Goal: Information Seeking & Learning: Learn about a topic

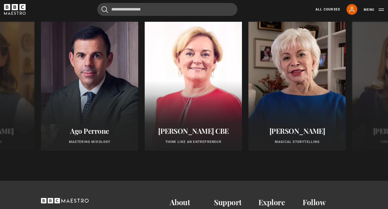
scroll to position [297, 0]
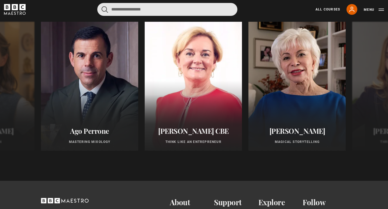
click at [185, 9] on input "Search" at bounding box center [167, 9] width 140 height 13
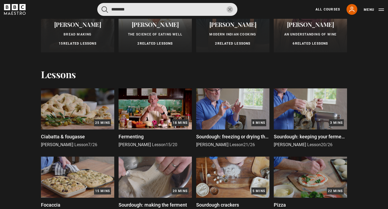
scroll to position [108, 0]
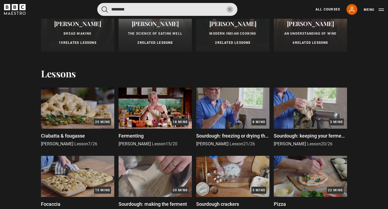
type input "********"
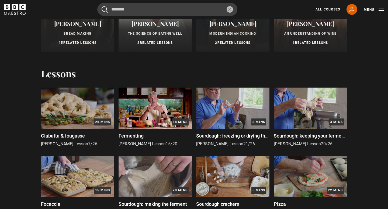
click at [159, 103] on img at bounding box center [154, 108] width 73 height 41
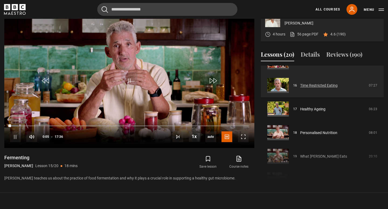
scroll to position [371, 0]
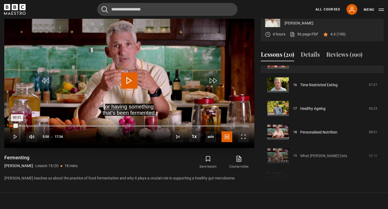
click at [89, 127] on div "05:50" at bounding box center [89, 126] width 1 height 2
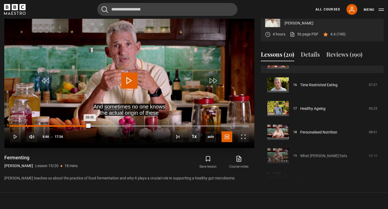
click at [129, 127] on div "08:46" at bounding box center [129, 126] width 1 height 2
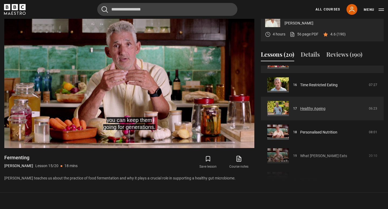
scroll to position [381, 0]
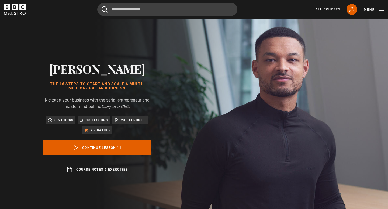
scroll to position [237, 0]
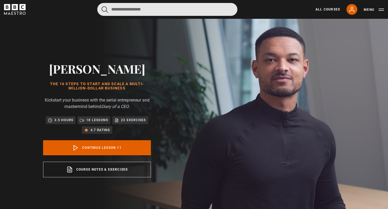
click at [183, 13] on input "Search" at bounding box center [167, 9] width 140 height 13
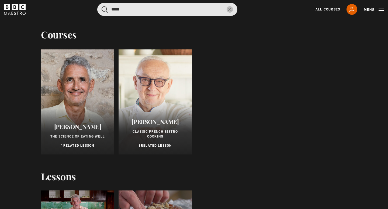
scroll to position [4, 0]
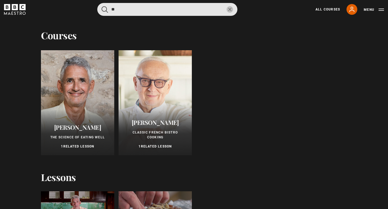
type input "*"
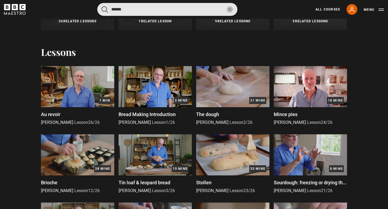
scroll to position [129, 0]
type input "******"
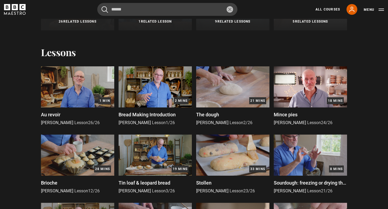
click at [229, 86] on img at bounding box center [232, 86] width 73 height 41
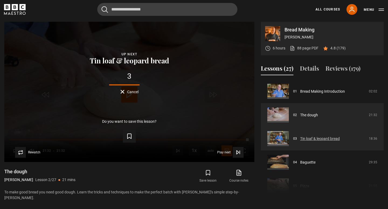
click at [300, 137] on link "Tin loaf & leopard bread" at bounding box center [320, 139] width 40 height 6
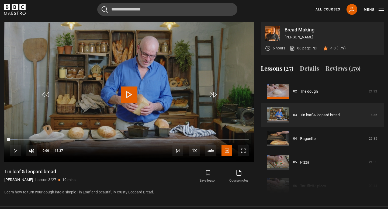
click at [130, 94] on span "Video Player" at bounding box center [129, 95] width 16 height 16
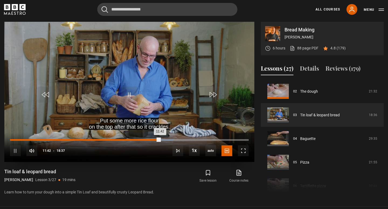
click at [150, 139] on div "10:56" at bounding box center [150, 140] width 1 height 2
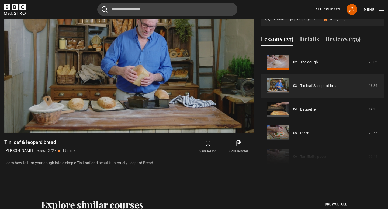
scroll to position [265, 0]
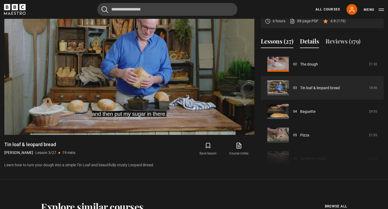
click at [310, 43] on button "Details" at bounding box center [309, 42] width 19 height 11
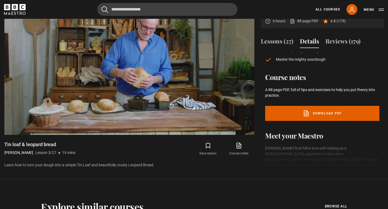
scroll to position [103, 0]
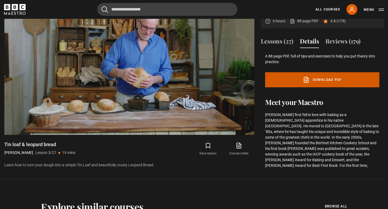
click at [320, 84] on link "Download PDF" at bounding box center [322, 79] width 114 height 15
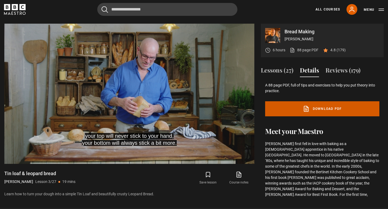
scroll to position [234, 0]
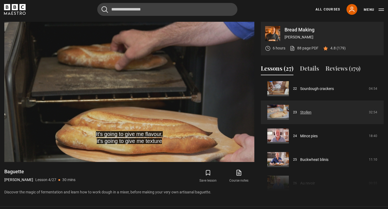
scroll to position [524, 0]
click at [309, 113] on link "Stollen" at bounding box center [305, 113] width 11 height 6
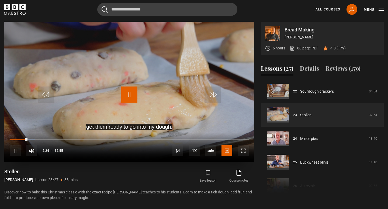
click at [130, 96] on span "Video Player" at bounding box center [129, 95] width 16 height 16
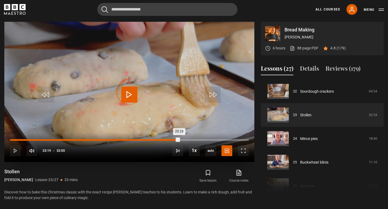
click at [179, 140] on div "Loaded : 63.29% 23:19 23:19" at bounding box center [129, 140] width 238 height 2
click at [206, 140] on div "Loaded : 71.39% 27:02 23:20" at bounding box center [129, 140] width 238 height 2
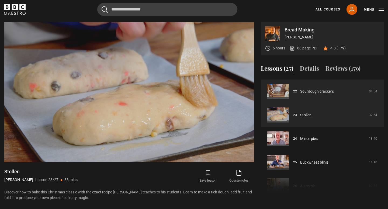
click at [328, 92] on link "Sourdough crackers" at bounding box center [317, 92] width 34 height 6
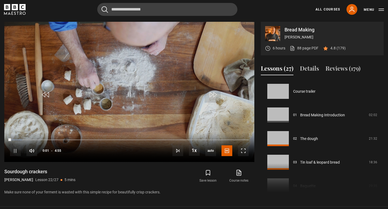
scroll to position [497, 0]
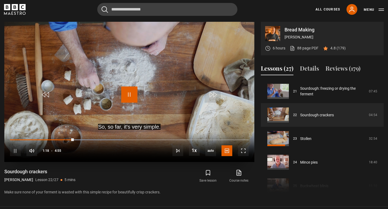
click at [129, 96] on span "Video Player" at bounding box center [129, 95] width 16 height 16
